Goal: Information Seeking & Learning: Learn about a topic

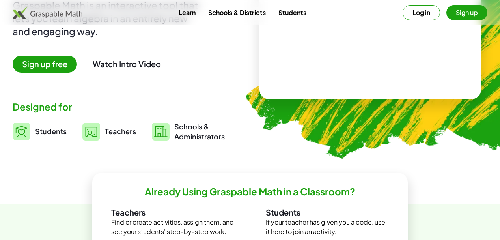
scroll to position [118, 0]
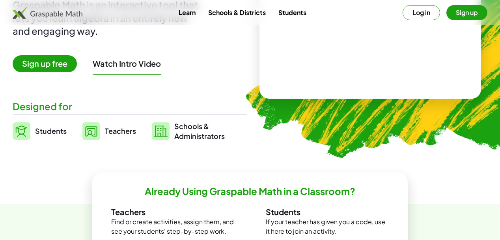
click at [105, 133] on span "Teachers" at bounding box center [120, 130] width 31 height 9
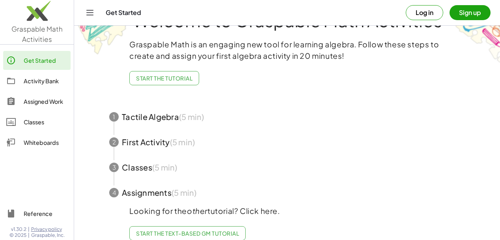
scroll to position [43, 0]
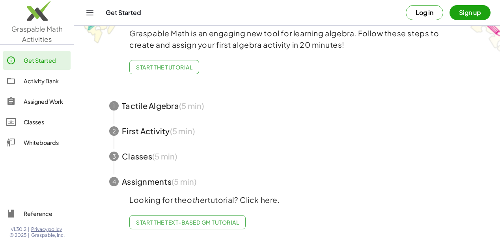
click at [144, 108] on span "button" at bounding box center [287, 105] width 375 height 25
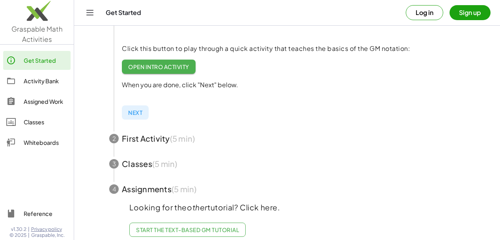
scroll to position [174, 0]
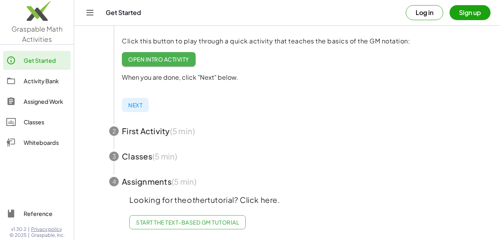
click at [426, 15] on button "Log in" at bounding box center [424, 12] width 37 height 15
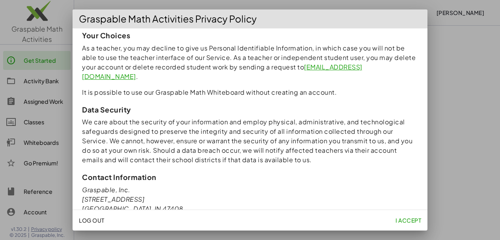
scroll to position [724, 0]
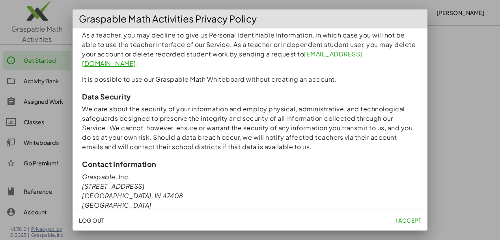
click at [402, 221] on span "I accept" at bounding box center [409, 220] width 26 height 7
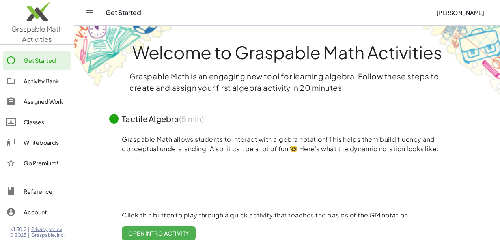
scroll to position [174, 0]
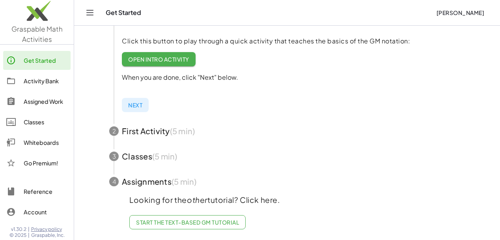
click at [91, 11] on icon "Toggle navigation" at bounding box center [89, 12] width 9 height 9
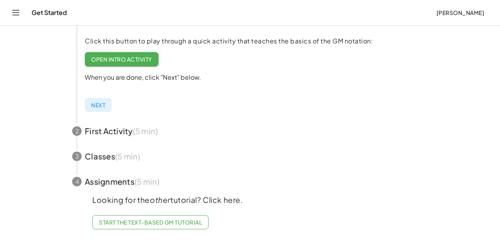
click at [14, 10] on icon "Toggle navigation" at bounding box center [16, 12] width 7 height 5
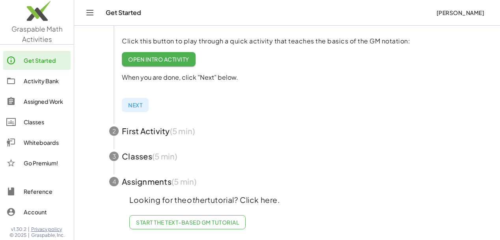
click at [41, 85] on div "Activity Bank" at bounding box center [46, 80] width 44 height 9
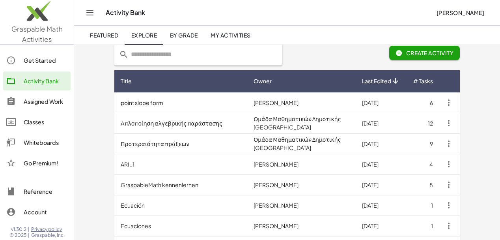
scroll to position [53, 0]
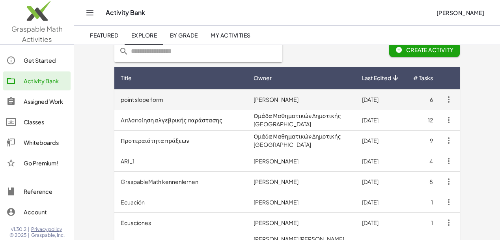
click at [147, 99] on td "point slope form" at bounding box center [180, 99] width 133 height 21
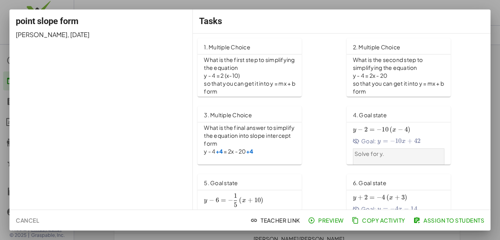
click at [29, 218] on span "Cancel" at bounding box center [27, 220] width 23 height 7
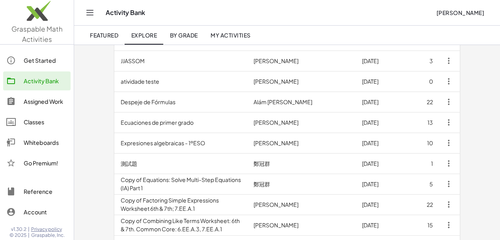
scroll to position [445, 0]
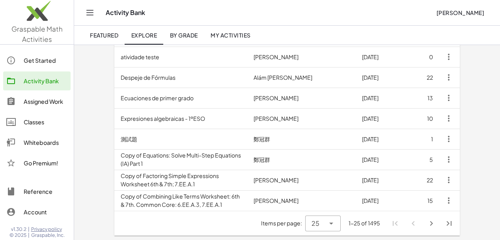
click at [28, 22] on img at bounding box center [37, 13] width 74 height 34
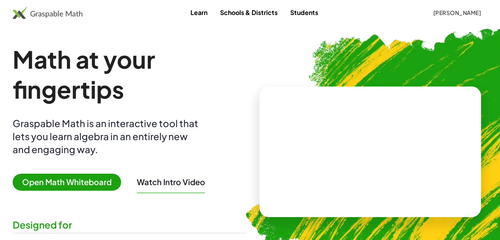
click at [75, 183] on span "Open Math Whiteboard" at bounding box center [67, 182] width 108 height 17
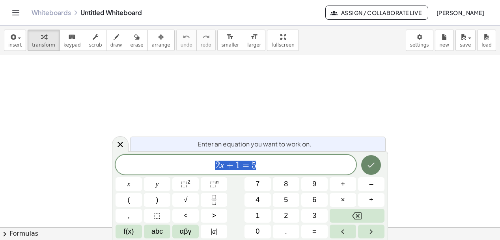
click at [372, 165] on icon "Done" at bounding box center [371, 165] width 7 height 5
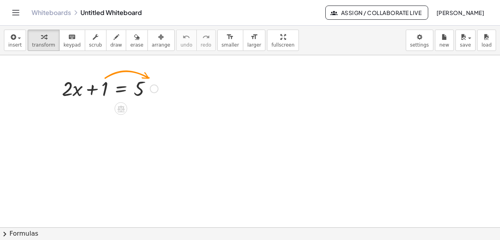
click at [107, 89] on div at bounding box center [110, 88] width 104 height 27
click at [105, 89] on div at bounding box center [110, 88] width 104 height 27
drag, startPoint x: 105, startPoint y: 89, endPoint x: 173, endPoint y: 88, distance: 67.9
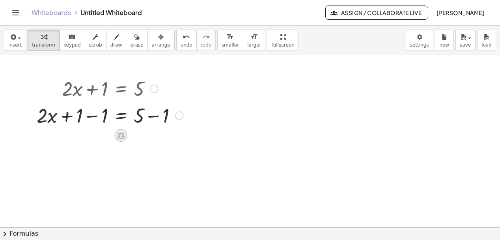
click at [122, 138] on icon at bounding box center [121, 135] width 7 height 7
click at [90, 135] on span "+" at bounding box center [89, 135] width 5 height 11
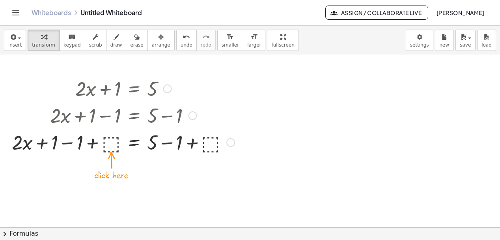
click at [110, 145] on div at bounding box center [123, 141] width 231 height 27
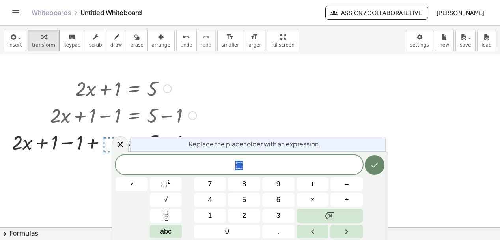
click at [370, 170] on button "Done" at bounding box center [375, 165] width 20 height 20
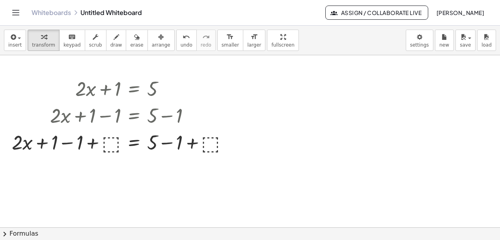
drag, startPoint x: 12, startPoint y: 68, endPoint x: 184, endPoint y: 174, distance: 202.0
click at [184, 174] on div at bounding box center [250, 227] width 500 height 344
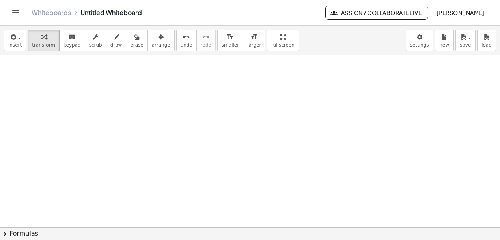
scroll to position [159, 0]
click at [0, 0] on div "Graspable Math Activities Get Started Activity Bank Assigned Work Classes White…" at bounding box center [250, 120] width 500 height 240
click at [68, 38] on icon "keyboard" at bounding box center [71, 36] width 7 height 9
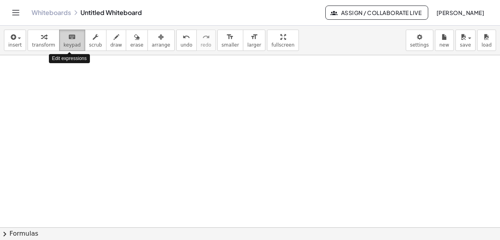
click at [68, 38] on icon "keyboard" at bounding box center [71, 36] width 7 height 9
click at [134, 129] on div at bounding box center [250, 69] width 500 height 344
click at [110, 108] on div at bounding box center [250, 69] width 500 height 344
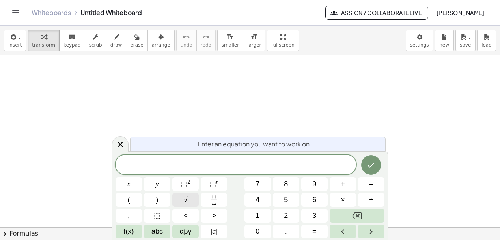
click at [186, 199] on span "√" at bounding box center [186, 200] width 4 height 11
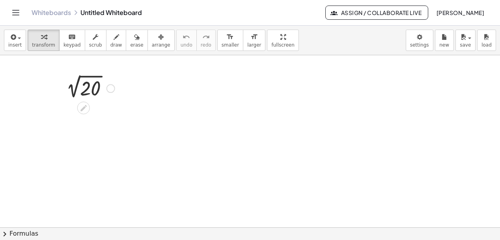
click at [94, 86] on div at bounding box center [88, 88] width 61 height 26
click at [108, 91] on div at bounding box center [111, 88] width 9 height 9
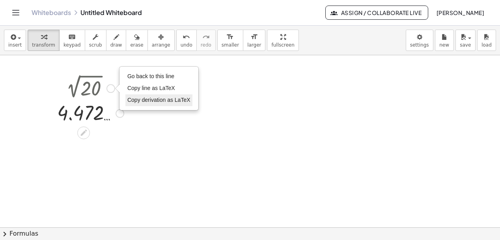
click at [139, 101] on span "Copy derivation as LaTeX" at bounding box center [158, 100] width 63 height 6
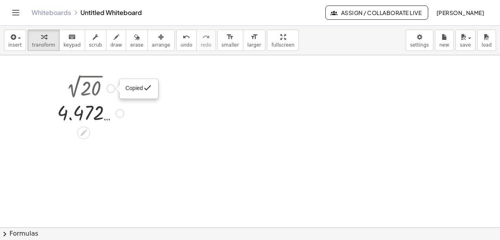
click at [110, 97] on div at bounding box center [90, 88] width 75 height 26
click at [82, 133] on icon at bounding box center [83, 132] width 6 height 6
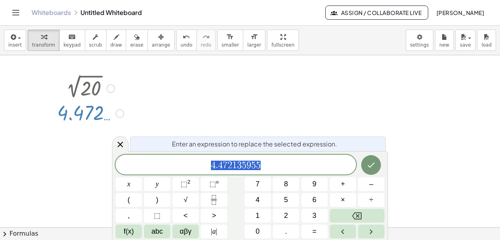
click at [39, 15] on link "Whiteboards" at bounding box center [51, 13] width 39 height 8
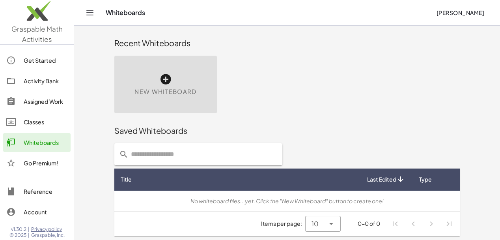
scroll to position [0, 0]
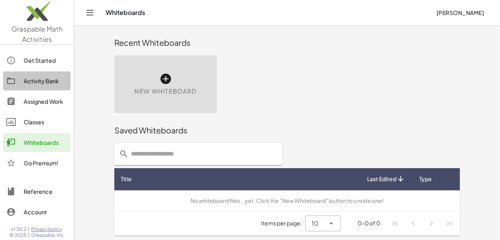
click at [37, 79] on div "Activity Bank" at bounding box center [46, 80] width 44 height 9
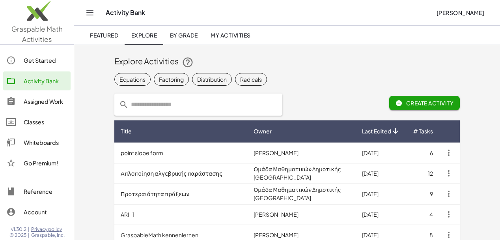
click at [183, 105] on input "text" at bounding box center [203, 105] width 149 height 22
type input "*******"
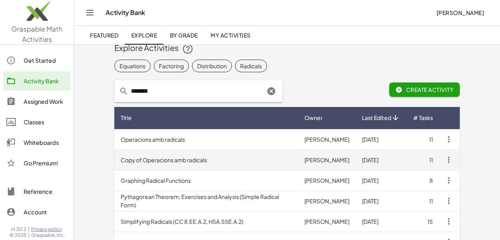
scroll to position [14, 0]
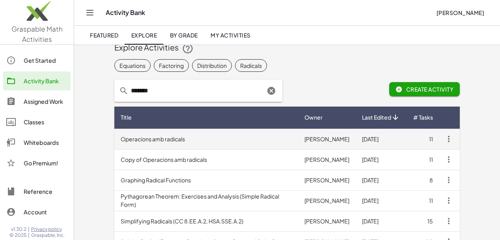
click at [181, 145] on td "Operacions amb radicals" at bounding box center [206, 139] width 184 height 21
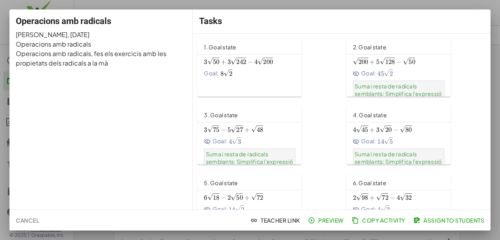
click at [228, 60] on span "3" at bounding box center [229, 62] width 3 height 8
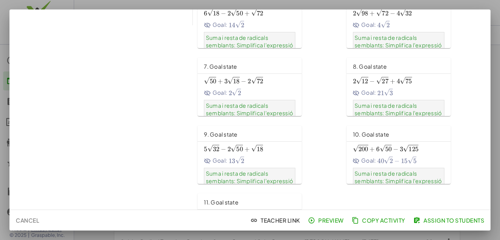
scroll to position [231, 0]
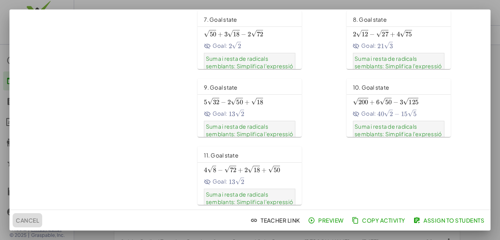
click at [26, 226] on button "Cancel" at bounding box center [28, 220] width 30 height 14
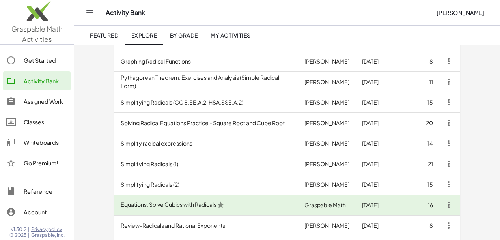
scroll to position [134, 0]
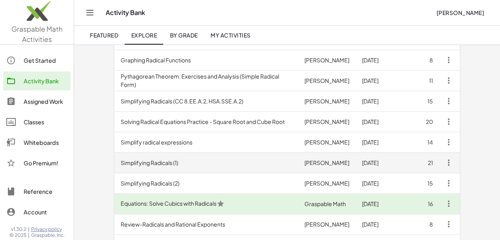
click at [163, 167] on td "Simplifying Radicals (1)" at bounding box center [206, 162] width 184 height 21
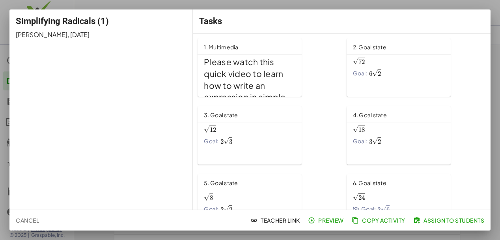
click at [245, 77] on h2 "Please watch this quick video to learn how to write an expression in simple rad…" at bounding box center [250, 85] width 92 height 59
click at [359, 74] on span "Goal:" at bounding box center [360, 73] width 15 height 9
click at [22, 219] on span "Cancel" at bounding box center [27, 220] width 23 height 7
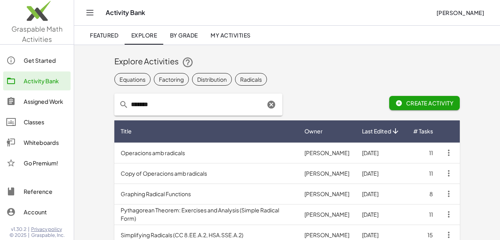
click at [34, 12] on img at bounding box center [37, 13] width 74 height 34
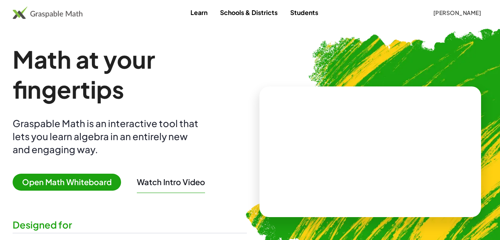
click at [65, 189] on span "Open Math Whiteboard" at bounding box center [67, 182] width 108 height 17
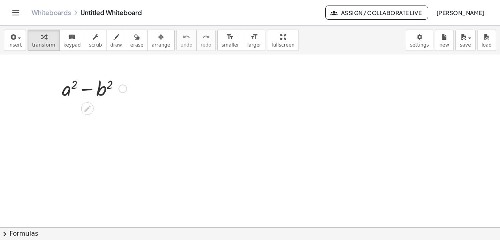
click at [86, 89] on div at bounding box center [94, 88] width 73 height 27
click at [77, 85] on div at bounding box center [94, 88] width 73 height 27
click at [108, 85] on div at bounding box center [94, 88] width 73 height 27
click at [93, 41] on icon "button" at bounding box center [96, 36] width 6 height 9
click at [109, 77] on div "▲" at bounding box center [109, 78] width 3 height 4
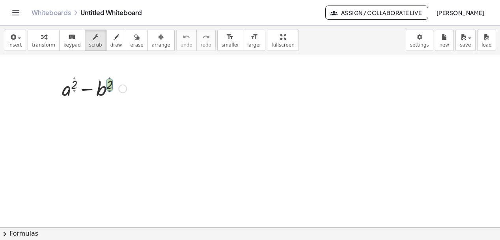
click at [109, 90] on div "▼" at bounding box center [109, 91] width 3 height 4
click at [109, 86] on div at bounding box center [94, 88] width 73 height 27
click at [109, 91] on div "▼" at bounding box center [109, 91] width 3 height 4
click at [74, 91] on div "▼" at bounding box center [74, 91] width 3 height 4
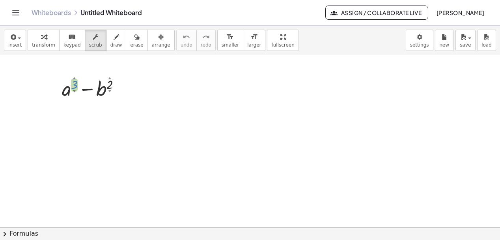
drag, startPoint x: 73, startPoint y: 85, endPoint x: 74, endPoint y: 78, distance: 7.5
click at [88, 89] on div "+ a 3 ▲ ▼ − b 2 ▲ ▼" at bounding box center [88, 89] width 0 height 0
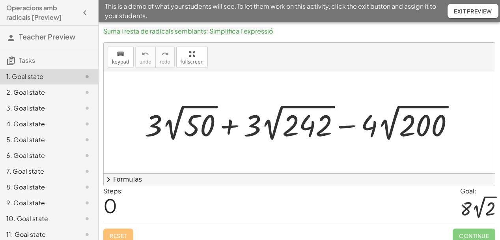
scroll to position [7, 0]
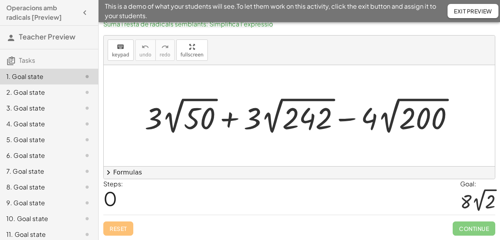
click at [203, 119] on div at bounding box center [303, 116] width 324 height 42
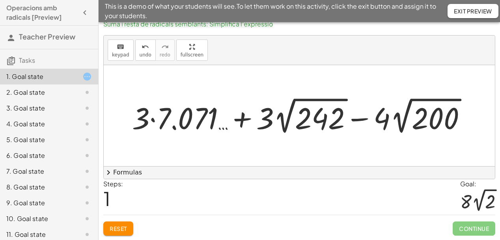
click at [203, 119] on div at bounding box center [302, 116] width 349 height 42
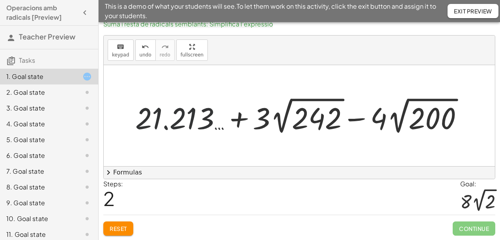
click at [203, 119] on div at bounding box center [302, 116] width 342 height 42
click at [309, 122] on div at bounding box center [302, 116] width 342 height 42
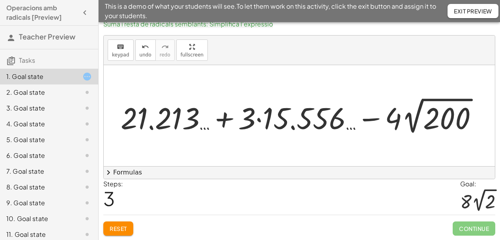
click at [309, 122] on div at bounding box center [303, 116] width 372 height 42
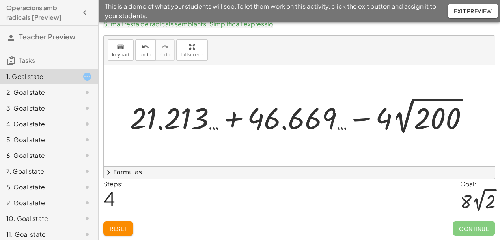
click at [408, 119] on div at bounding box center [302, 116] width 353 height 42
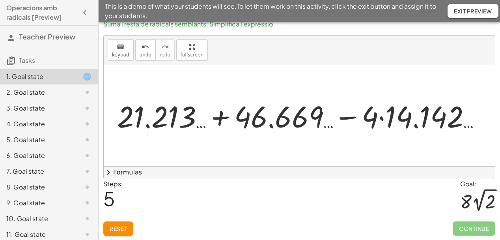
click at [408, 118] on div at bounding box center [302, 116] width 325 height 34
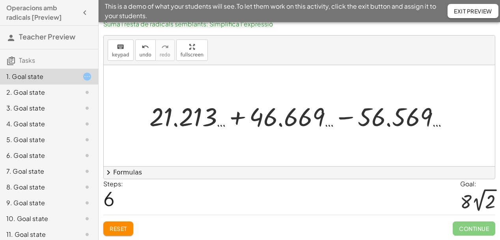
click at [211, 157] on div at bounding box center [299, 115] width 391 height 101
click at [117, 172] on button "chevron_right Formulas" at bounding box center [299, 172] width 391 height 13
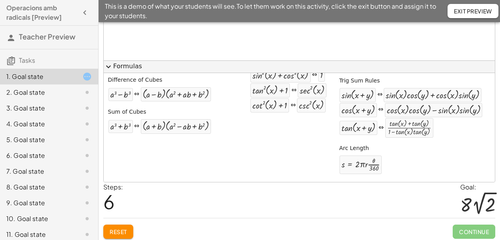
scroll to position [116, 0]
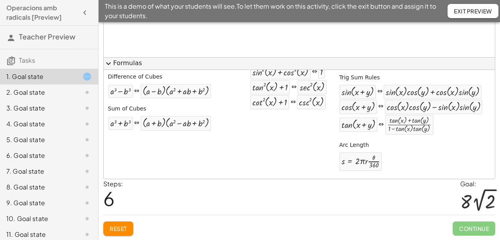
click at [123, 229] on span "Reset" at bounding box center [118, 228] width 17 height 7
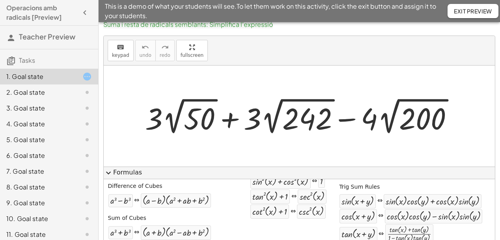
scroll to position [0, 0]
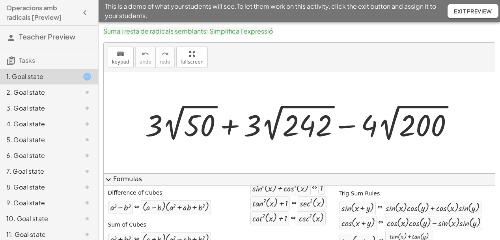
click at [453, 121] on div at bounding box center [302, 123] width 323 height 42
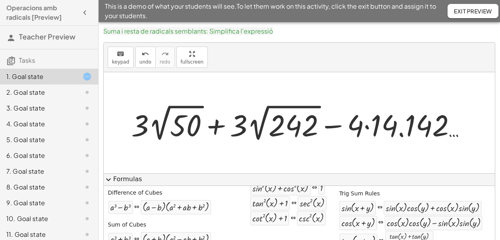
click at [41, 92] on div "2. Goal state" at bounding box center [38, 92] width 64 height 9
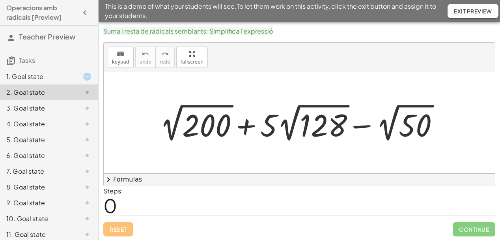
scroll to position [1, 0]
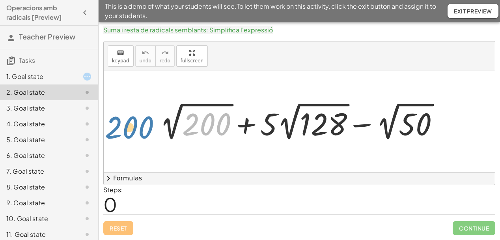
drag, startPoint x: 200, startPoint y: 125, endPoint x: 123, endPoint y: 128, distance: 77.0
click at [123, 128] on div "200 + 2 √ 200 + · 5 · 2 √ 128 − 2 √ 50" at bounding box center [299, 121] width 391 height 101
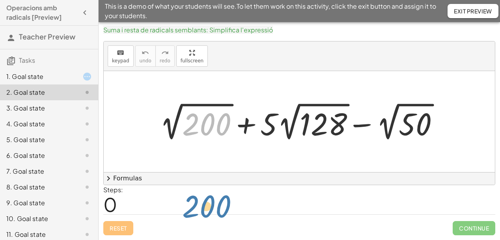
drag, startPoint x: 202, startPoint y: 125, endPoint x: 202, endPoint y: 207, distance: 82.1
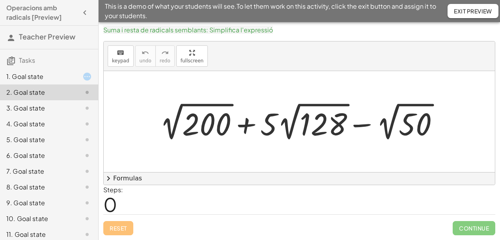
click at [205, 128] on div at bounding box center [303, 121] width 294 height 43
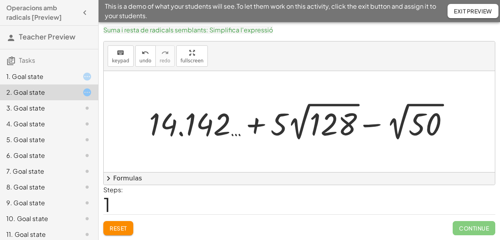
click at [197, 126] on div at bounding box center [302, 121] width 314 height 43
click at [120, 228] on span "Reset" at bounding box center [118, 227] width 17 height 7
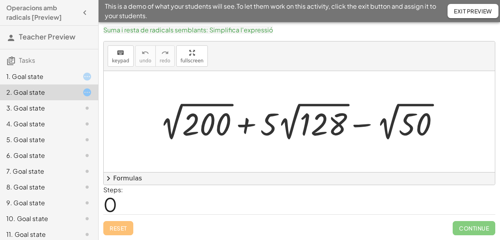
click at [459, 112] on div at bounding box center [299, 121] width 391 height 101
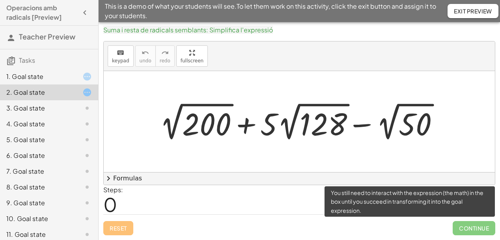
click at [471, 229] on span "Continue" at bounding box center [474, 228] width 43 height 14
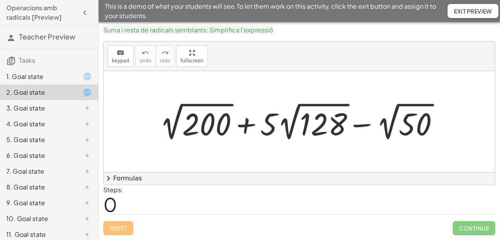
click at [450, 138] on div "+ 2 √ 200 + · 5 · 2 √ 128 − 2 √ 50" at bounding box center [299, 121] width 303 height 47
click at [444, 126] on div at bounding box center [303, 121] width 294 height 43
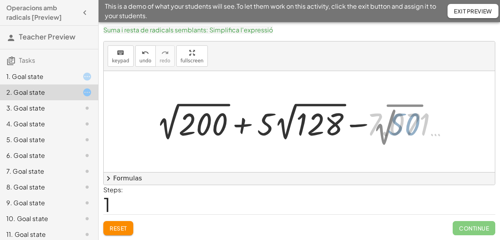
click at [444, 126] on div at bounding box center [302, 121] width 312 height 43
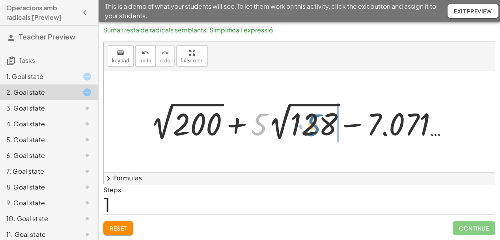
drag, startPoint x: 259, startPoint y: 129, endPoint x: 314, endPoint y: 127, distance: 54.5
click at [314, 128] on div at bounding box center [302, 121] width 312 height 43
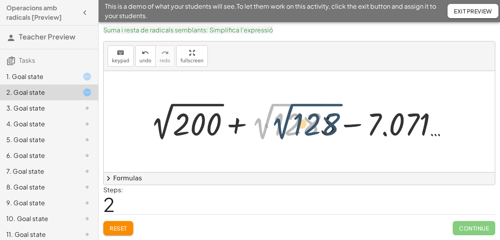
drag, startPoint x: 315, startPoint y: 106, endPoint x: 335, endPoint y: 106, distance: 19.7
click at [335, 106] on div at bounding box center [302, 121] width 312 height 43
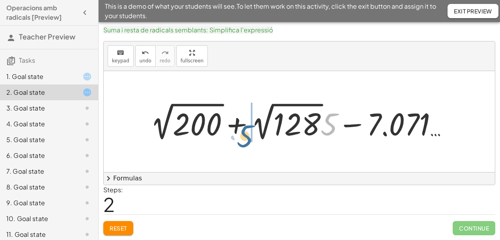
drag, startPoint x: 327, startPoint y: 125, endPoint x: 243, endPoint y: 136, distance: 85.2
click at [243, 136] on div at bounding box center [302, 121] width 312 height 43
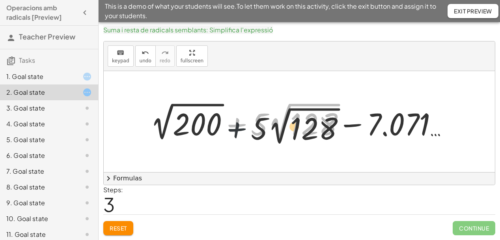
drag, startPoint x: 235, startPoint y: 124, endPoint x: 236, endPoint y: 140, distance: 15.4
click at [236, 140] on div at bounding box center [302, 121] width 312 height 43
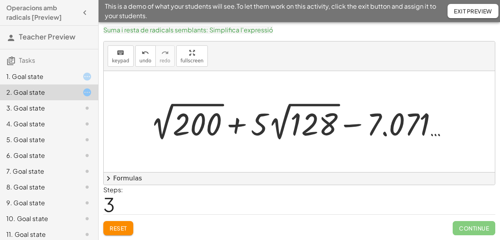
click at [236, 126] on div at bounding box center [302, 121] width 312 height 43
click at [354, 128] on div at bounding box center [302, 121] width 312 height 43
click at [295, 122] on div at bounding box center [302, 121] width 312 height 43
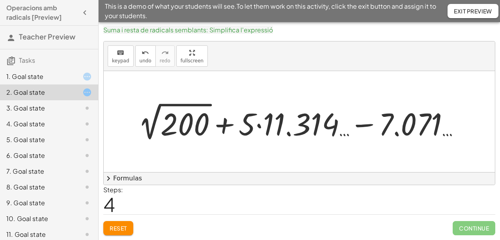
click at [202, 128] on div at bounding box center [302, 121] width 336 height 43
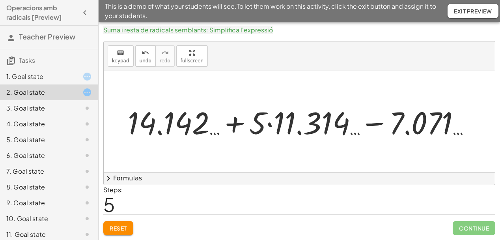
click at [236, 125] on div at bounding box center [302, 121] width 357 height 41
click at [374, 122] on div at bounding box center [302, 121] width 357 height 41
click at [273, 126] on div at bounding box center [302, 121] width 357 height 41
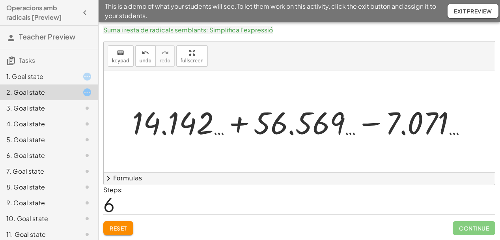
click at [367, 124] on div at bounding box center [302, 121] width 349 height 41
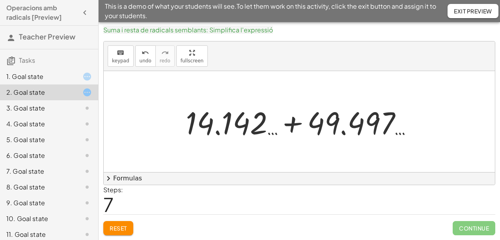
click at [295, 123] on div at bounding box center [302, 121] width 241 height 41
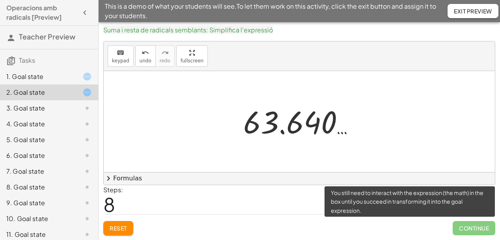
click at [465, 230] on span "Continue" at bounding box center [474, 228] width 43 height 14
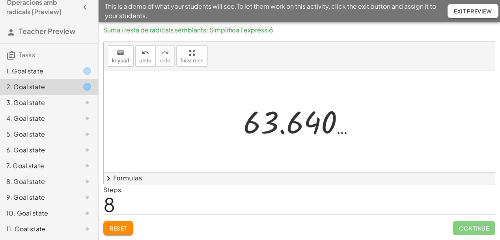
scroll to position [0, 0]
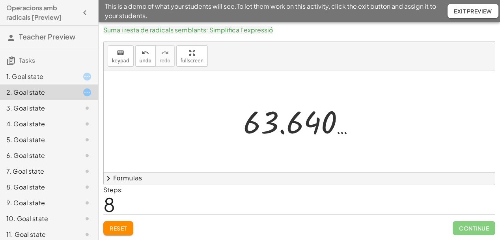
click at [33, 77] on div "1. Goal state" at bounding box center [38, 76] width 64 height 9
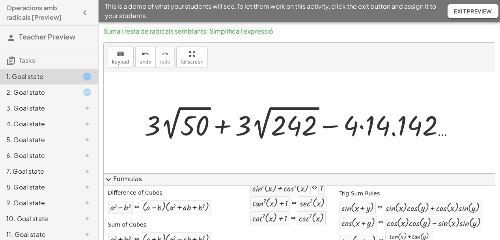
scroll to position [1, 0]
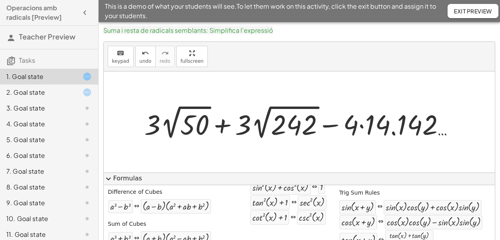
click at [108, 179] on span "expand_more" at bounding box center [108, 178] width 9 height 9
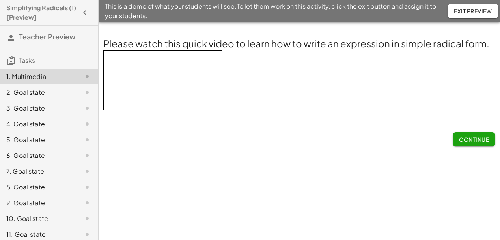
click at [168, 79] on iframe at bounding box center [162, 80] width 119 height 60
click at [39, 94] on div "2. Goal state" at bounding box center [38, 92] width 64 height 9
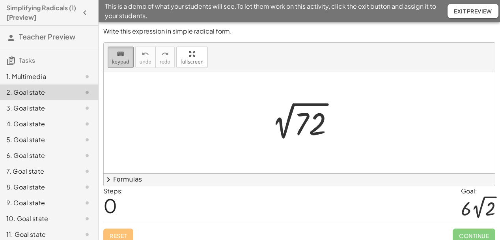
click at [122, 57] on icon "keyboard" at bounding box center [120, 53] width 7 height 9
click at [128, 58] on button "keyboard keypad" at bounding box center [121, 57] width 26 height 21
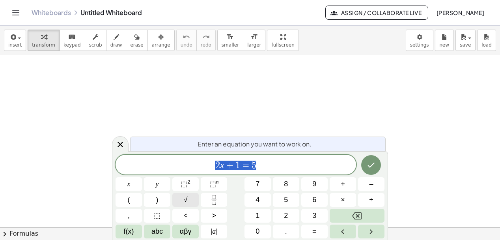
click at [185, 202] on span "√" at bounding box center [186, 200] width 4 height 11
click at [372, 166] on icon "Done" at bounding box center [371, 164] width 9 height 9
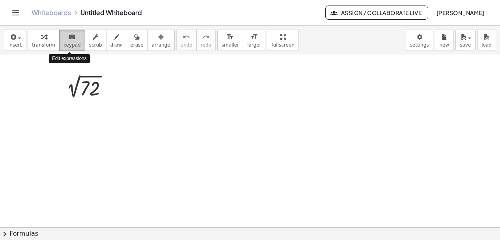
click at [72, 42] on span "keypad" at bounding box center [72, 45] width 17 height 6
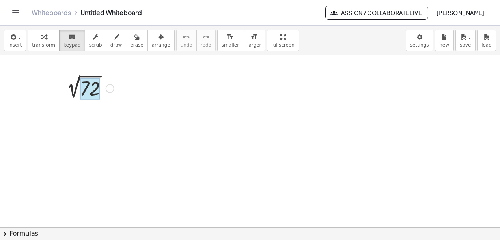
click at [90, 90] on div at bounding box center [90, 89] width 20 height 22
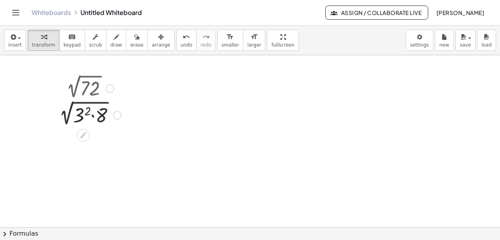
click at [83, 116] on div at bounding box center [88, 114] width 74 height 27
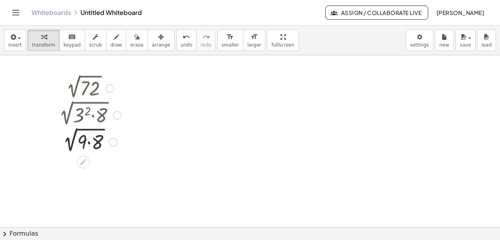
drag, startPoint x: 82, startPoint y: 116, endPoint x: 56, endPoint y: 126, distance: 28.7
click at [56, 126] on div at bounding box center [88, 114] width 74 height 27
click at [113, 144] on div at bounding box center [113, 142] width 9 height 9
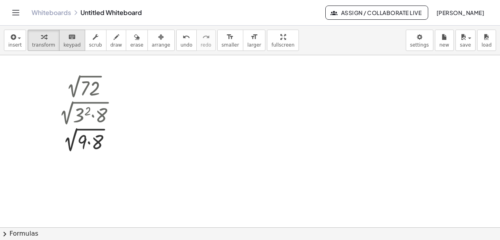
click at [73, 45] on span "keypad" at bounding box center [72, 45] width 17 height 6
click at [85, 138] on div at bounding box center [81, 142] width 9 height 23
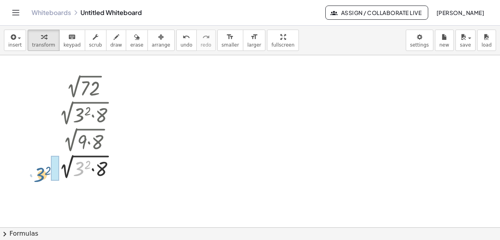
drag, startPoint x: 80, startPoint y: 167, endPoint x: 38, endPoint y: 171, distance: 42.4
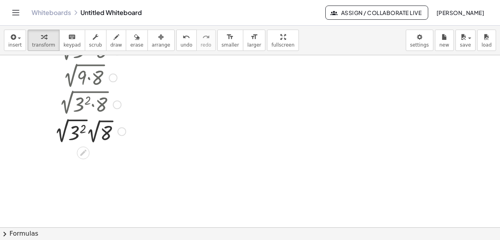
scroll to position [65, 0]
click at [78, 132] on div at bounding box center [90, 130] width 79 height 30
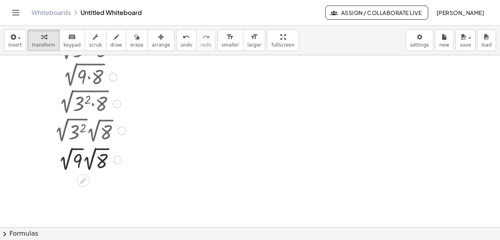
click at [78, 160] on div at bounding box center [90, 159] width 79 height 29
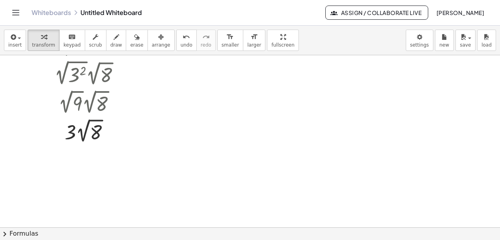
scroll to position [123, 0]
click at [98, 133] on div at bounding box center [90, 130] width 79 height 29
click at [98, 133] on div at bounding box center [90, 130] width 94 height 27
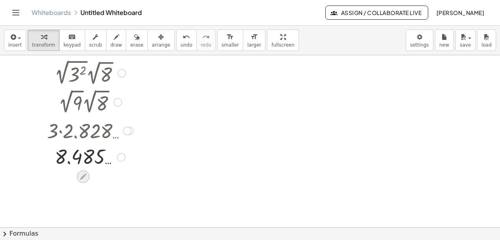
click at [82, 176] on icon at bounding box center [83, 176] width 6 height 6
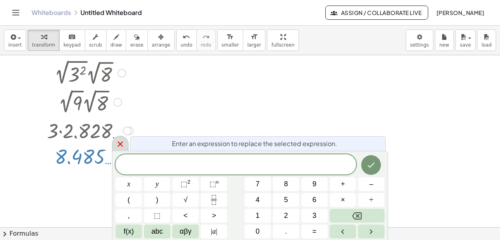
click at [122, 144] on icon at bounding box center [120, 143] width 9 height 9
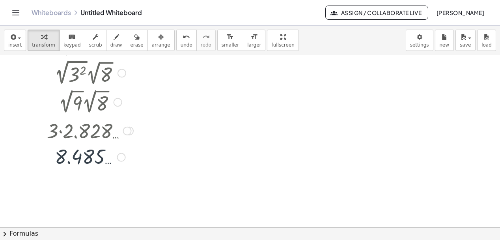
click at [126, 127] on div at bounding box center [127, 131] width 9 height 9
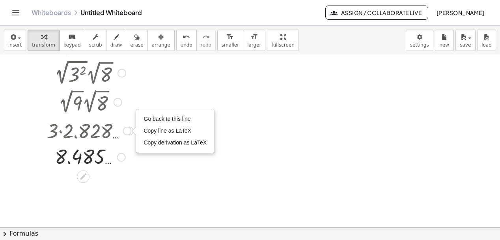
click at [117, 103] on div at bounding box center [118, 102] width 9 height 9
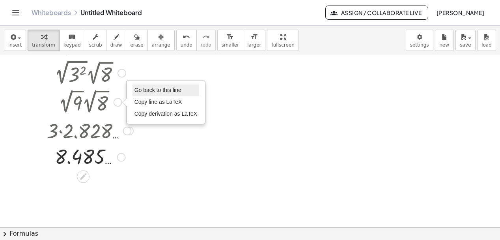
click at [144, 94] on li "Go back to this line" at bounding box center [166, 90] width 67 height 12
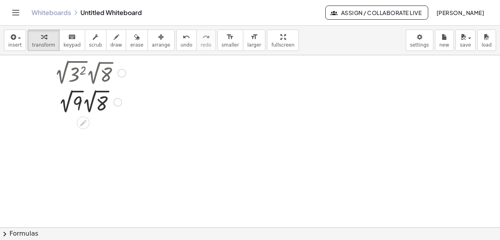
click at [102, 107] on div at bounding box center [90, 101] width 79 height 29
